Goal: Check status: Check status

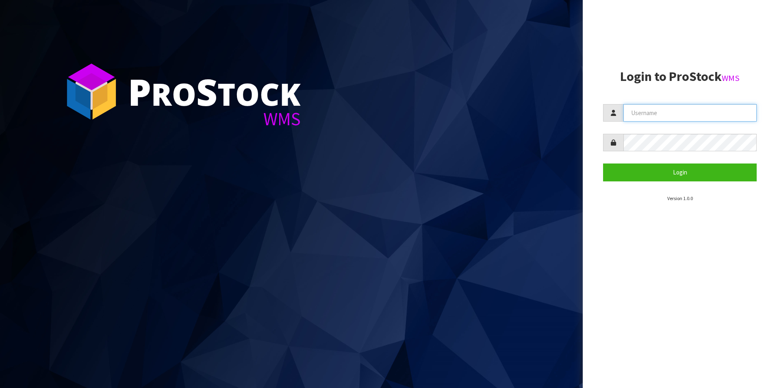
type input "DUTTNZ"
click at [665, 185] on section "Login to ProStock WMS DUTTNZ Login Version 1.0.0" at bounding box center [680, 136] width 154 height 133
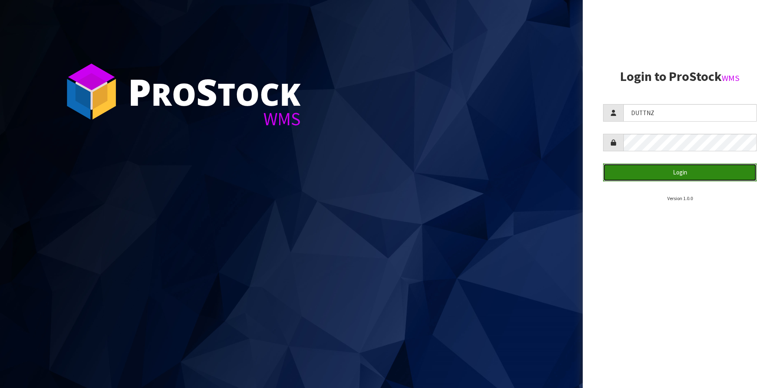
click at [663, 180] on button "Login" at bounding box center [680, 171] width 154 height 17
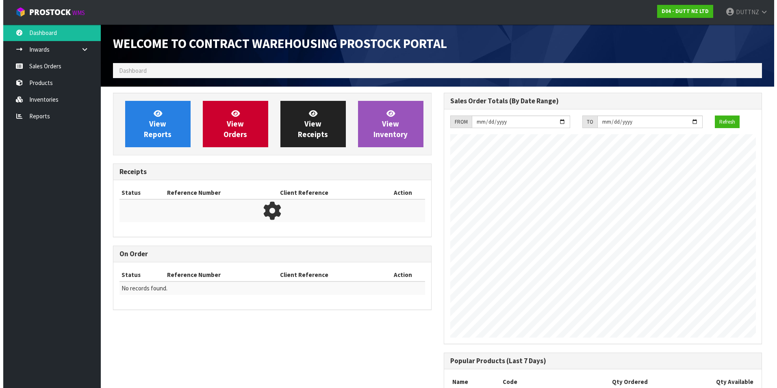
scroll to position [469, 330]
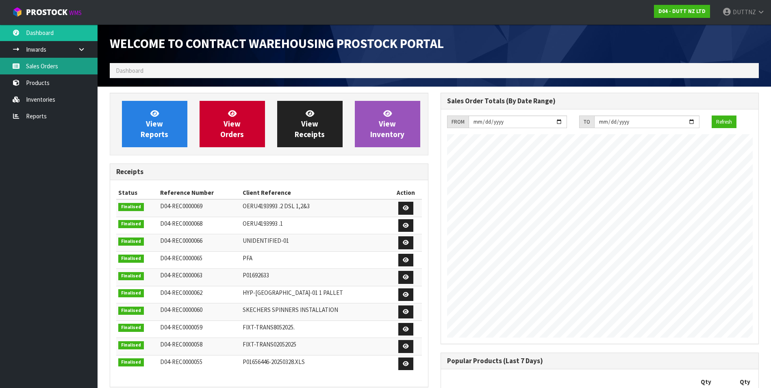
click at [39, 70] on link "Sales Orders" at bounding box center [49, 66] width 98 height 17
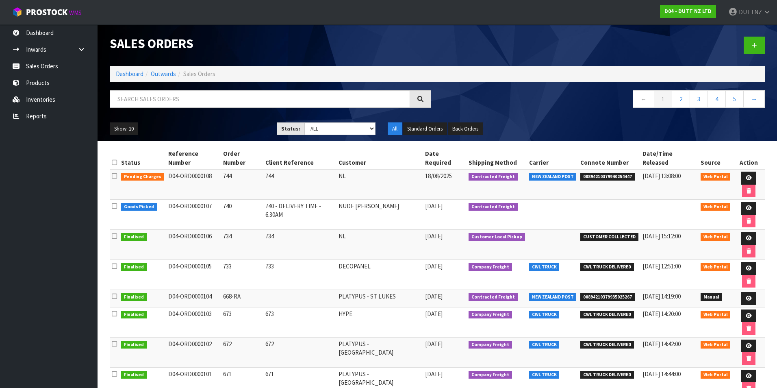
click at [199, 200] on td "D04-ORD0000107" at bounding box center [193, 215] width 55 height 30
